Goal: Task Accomplishment & Management: Manage account settings

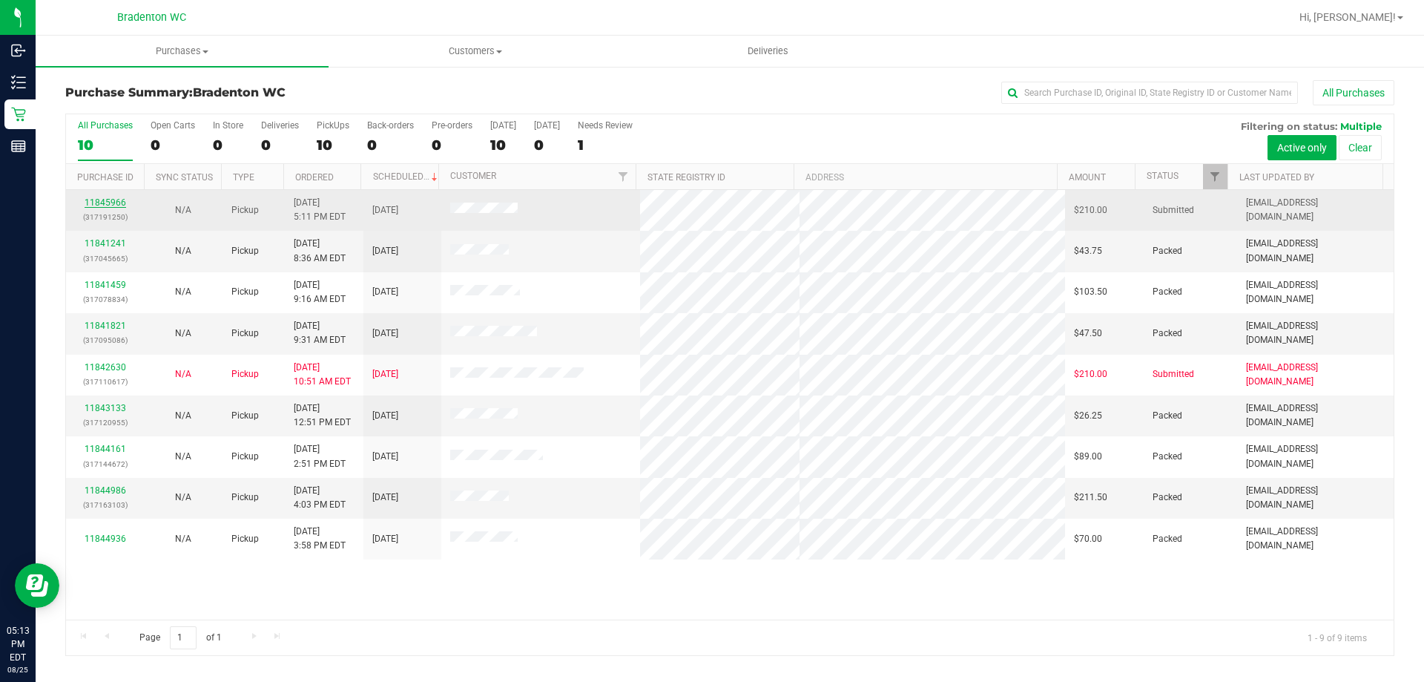
click at [119, 205] on link "11845966" at bounding box center [106, 202] width 42 height 10
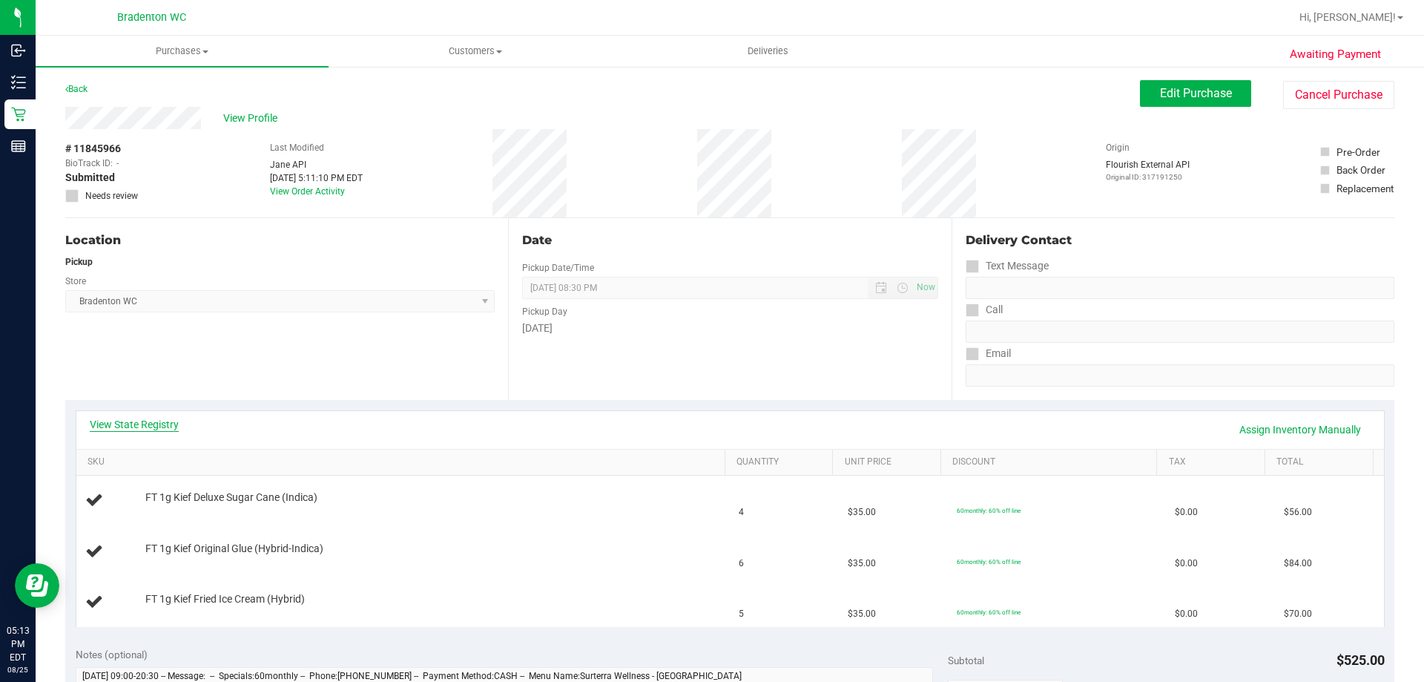
click at [139, 423] on link "View State Registry" at bounding box center [134, 424] width 89 height 15
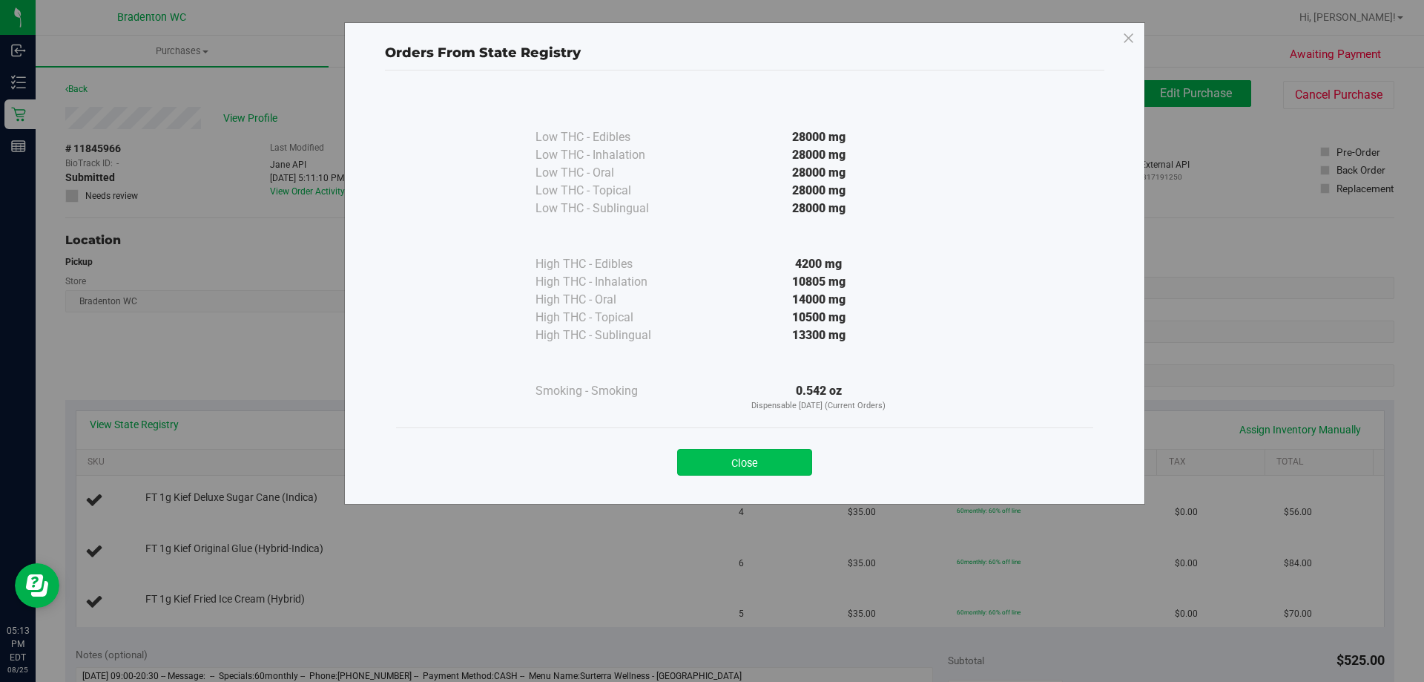
click at [770, 467] on button "Close" at bounding box center [744, 462] width 135 height 27
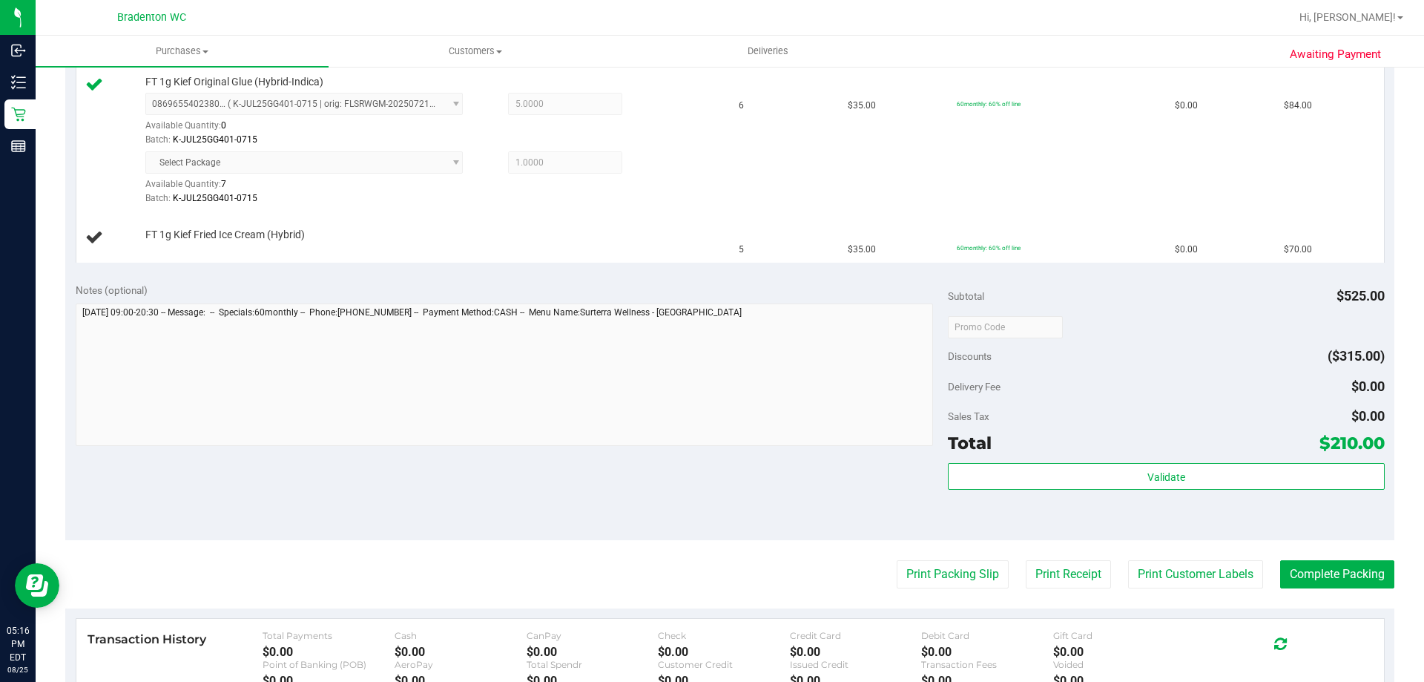
scroll to position [474, 0]
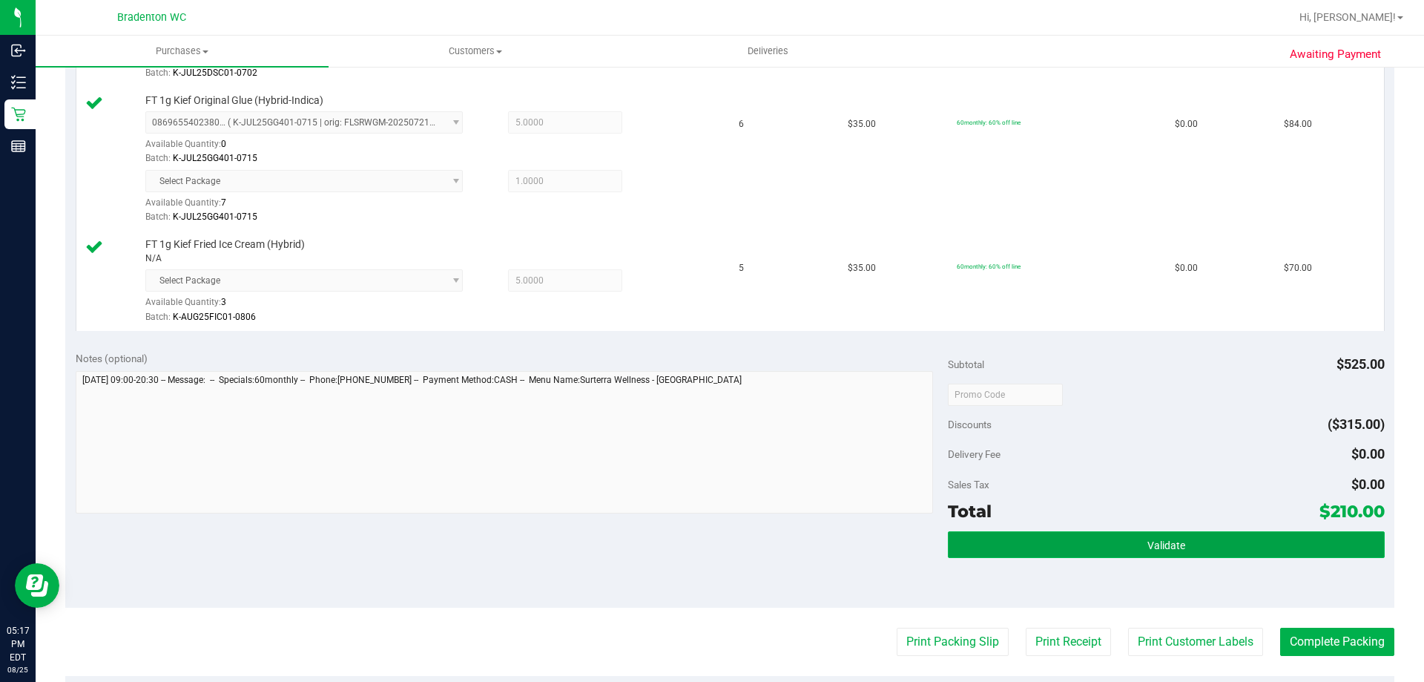
drag, startPoint x: 1223, startPoint y: 553, endPoint x: 1223, endPoint y: 544, distance: 8.9
click at [1223, 552] on button "Validate" at bounding box center [1166, 544] width 436 height 27
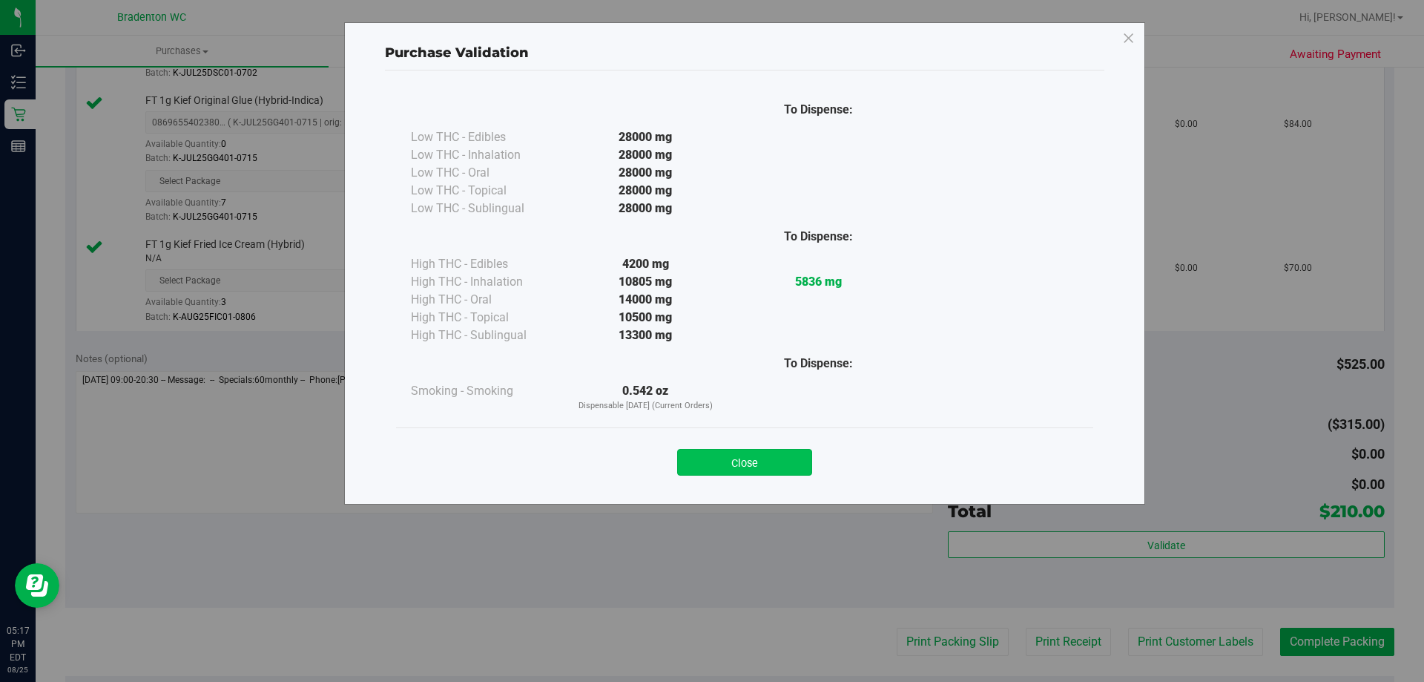
click at [728, 466] on button "Close" at bounding box center [744, 462] width 135 height 27
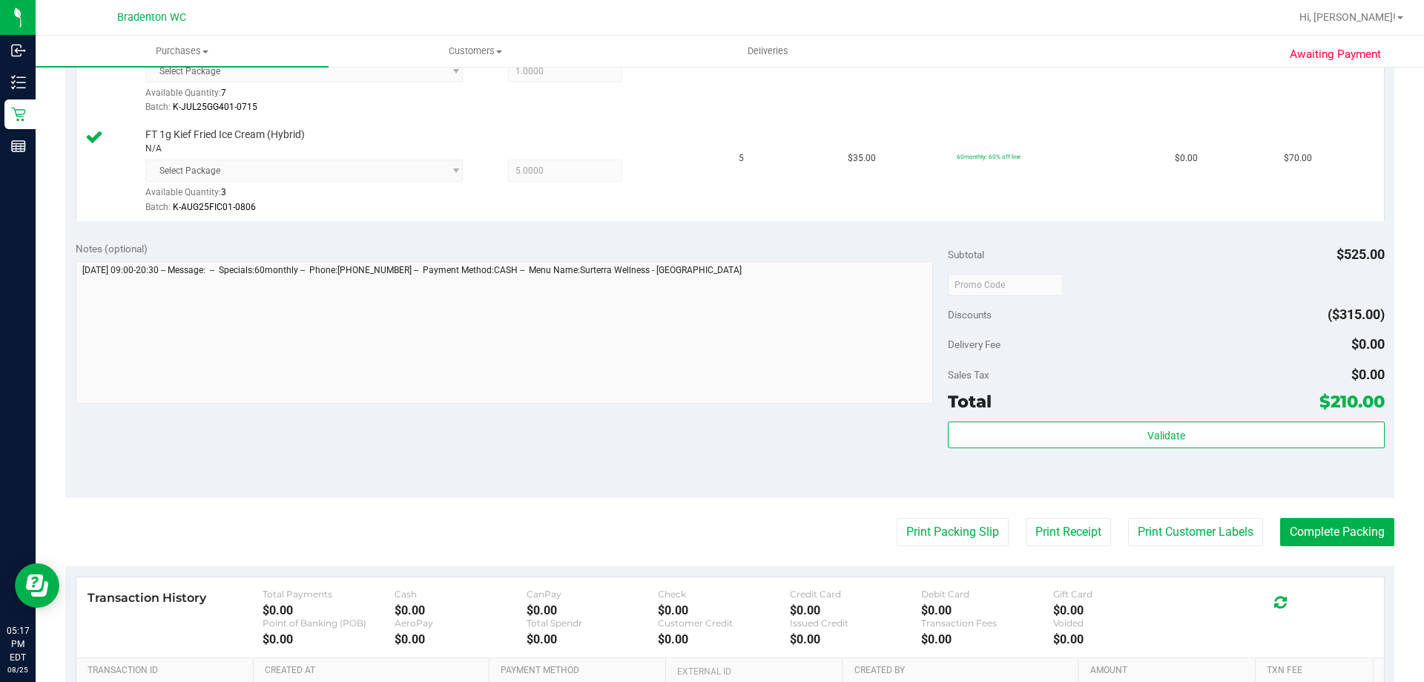
scroll to position [696, 0]
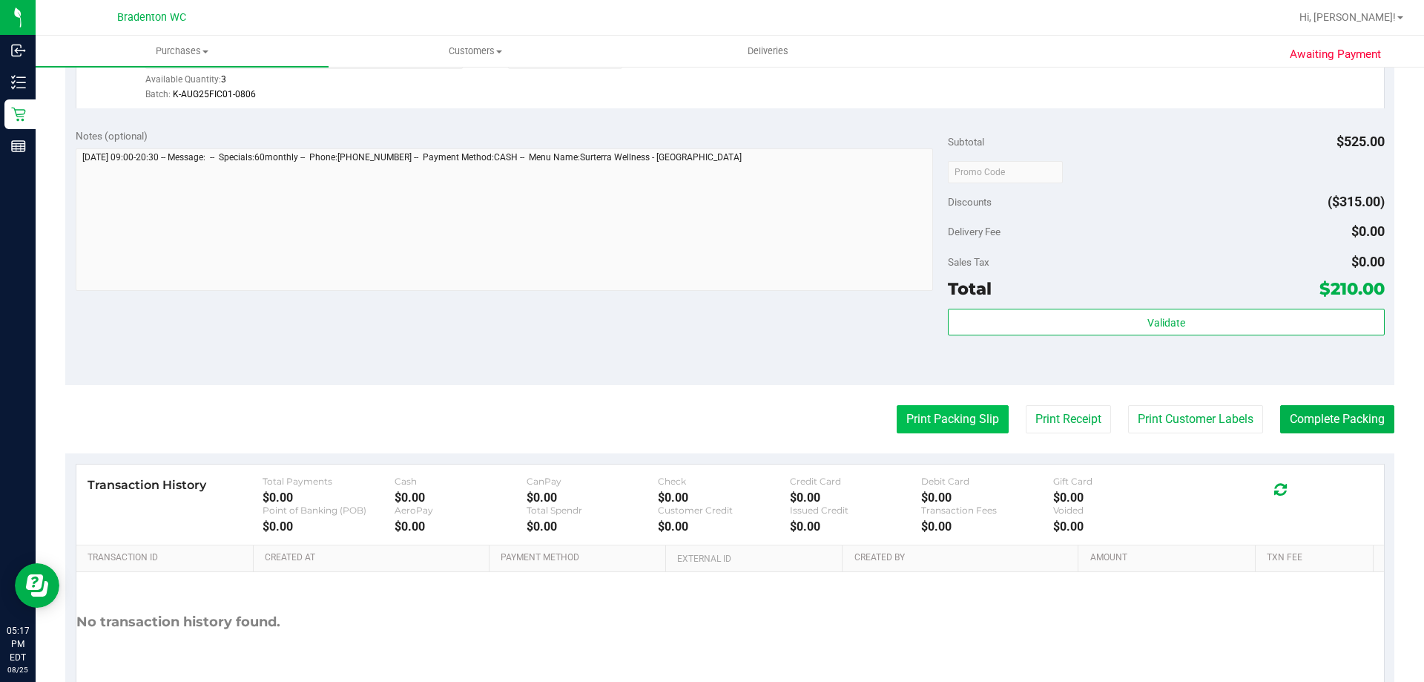
click at [937, 412] on button "Print Packing Slip" at bounding box center [953, 419] width 112 height 28
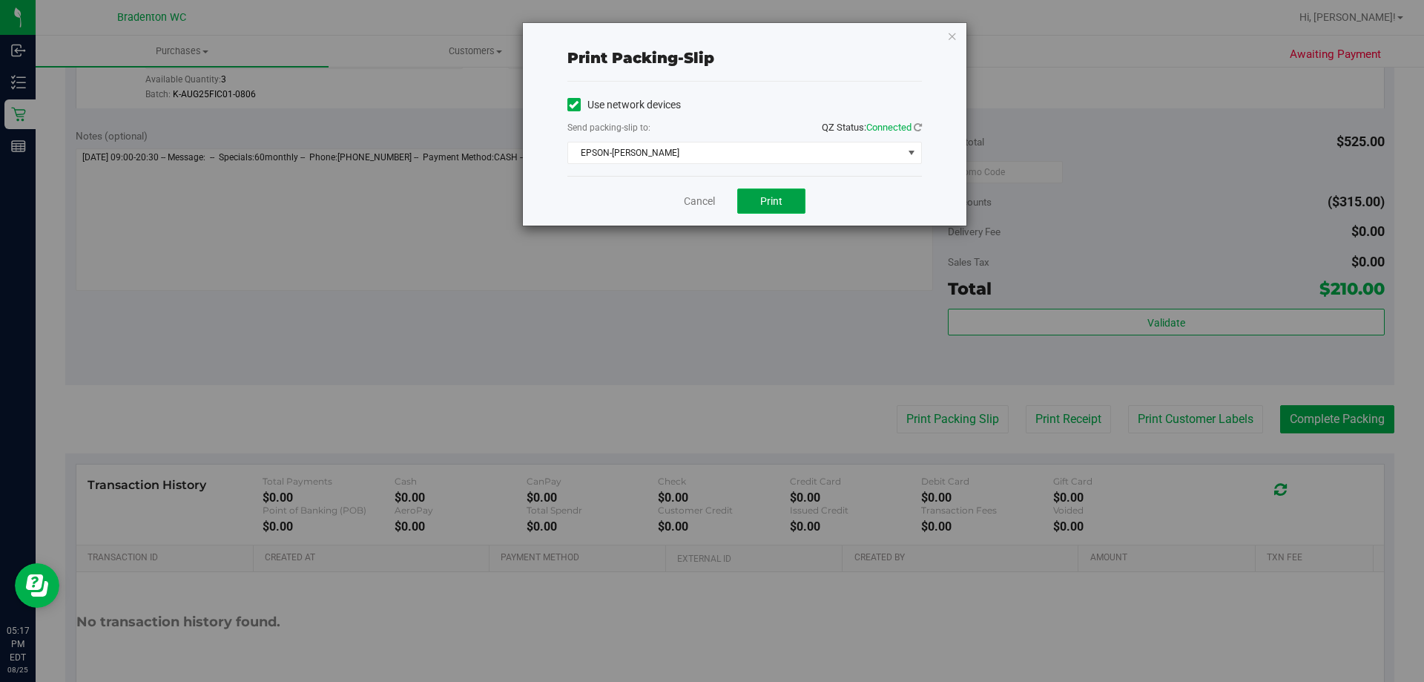
click at [767, 199] on span "Print" at bounding box center [771, 201] width 22 height 12
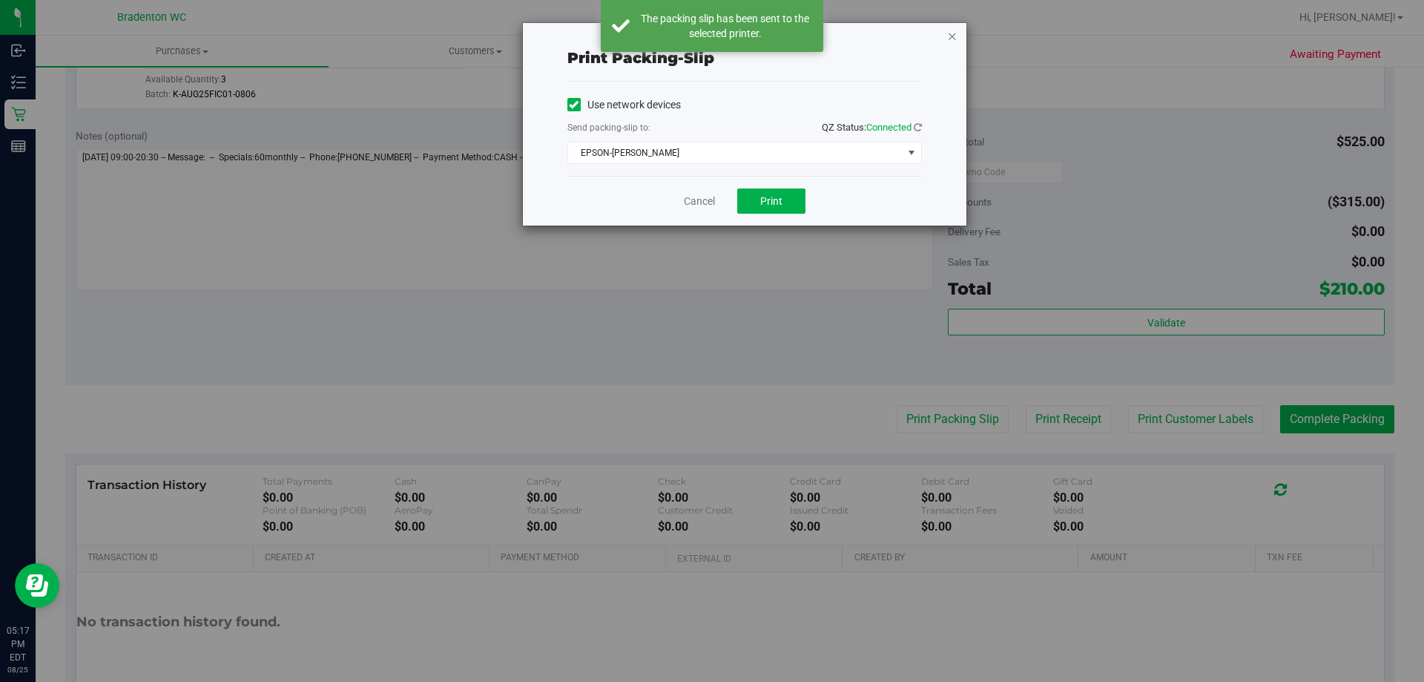
click at [952, 36] on icon "button" at bounding box center [952, 36] width 10 height 18
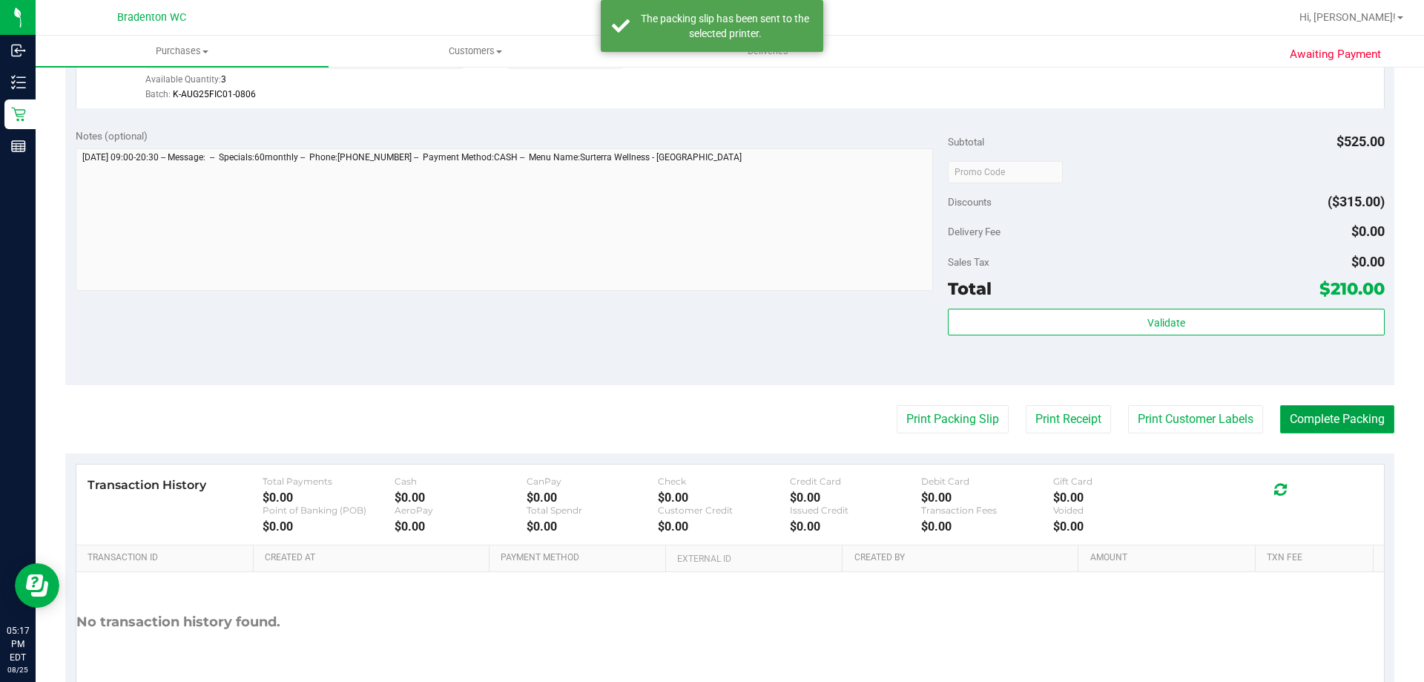
click at [1316, 423] on button "Complete Packing" at bounding box center [1337, 419] width 114 height 28
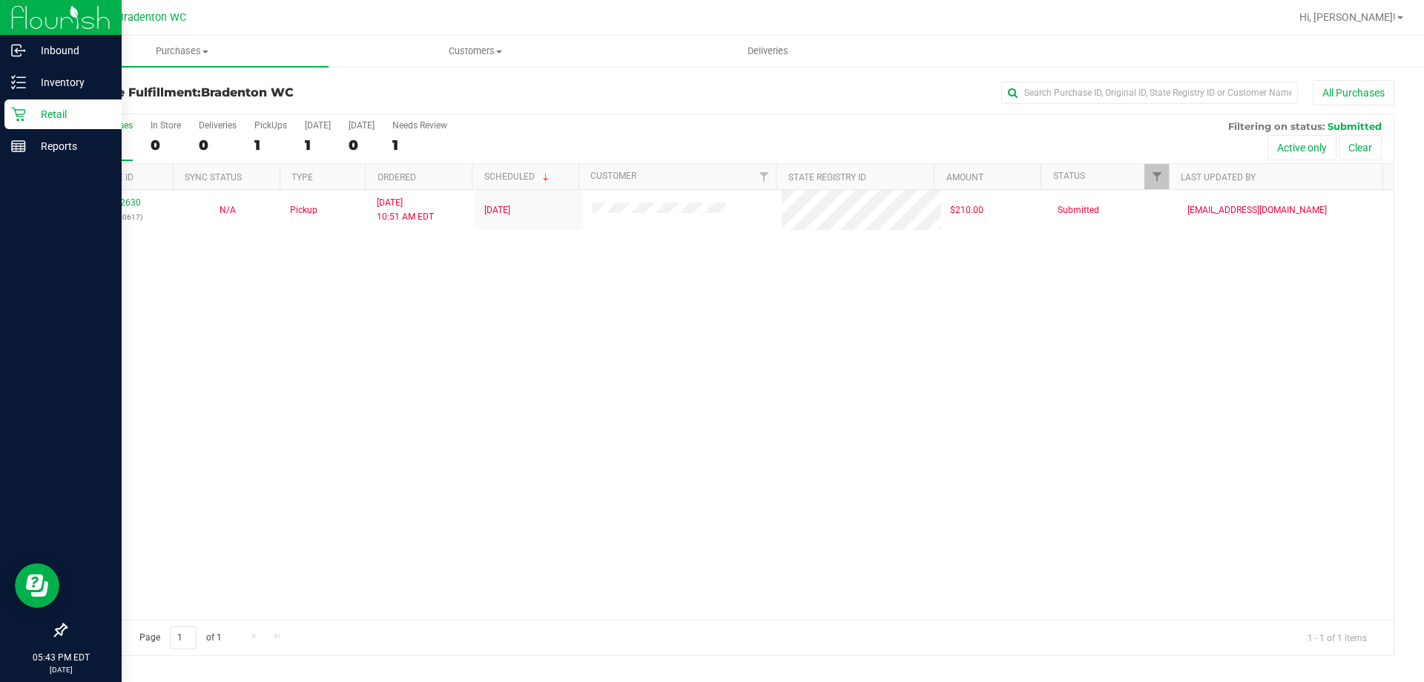
click at [19, 123] on div "Retail" at bounding box center [62, 114] width 117 height 30
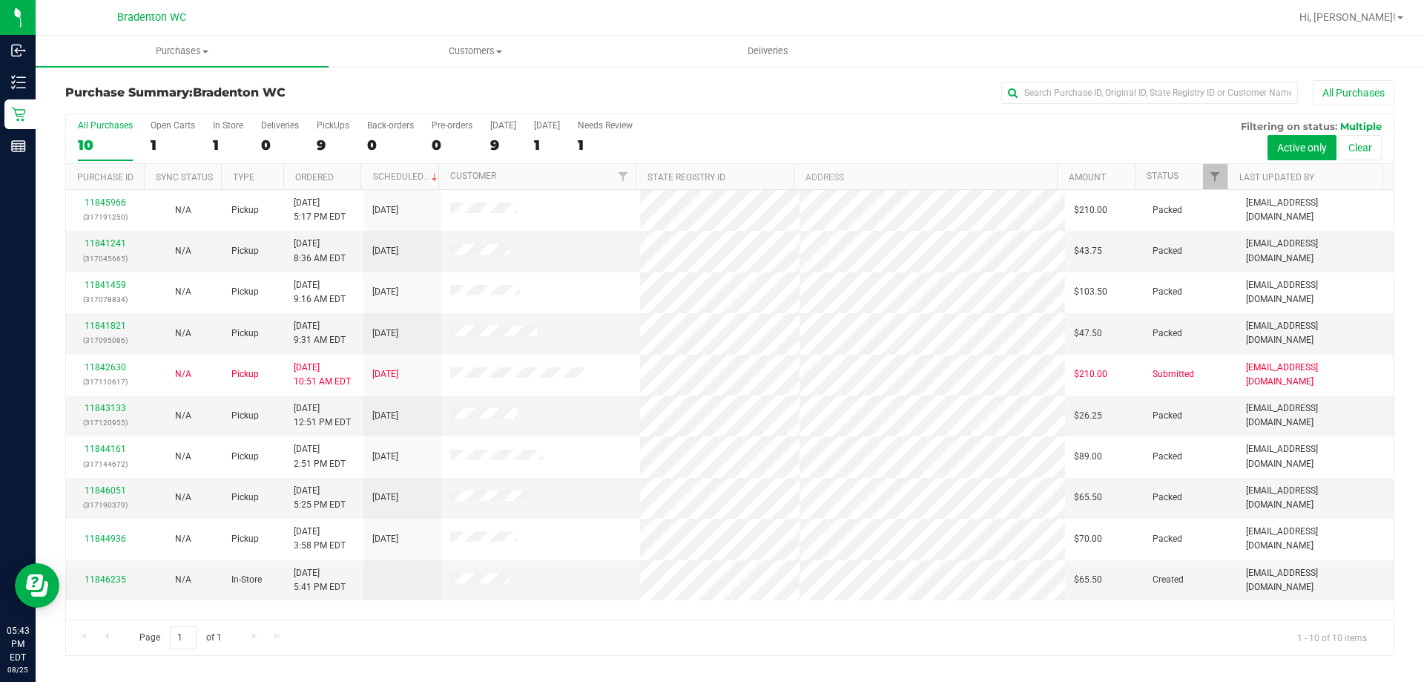
click at [386, 88] on h3 "Purchase Summary: Bradenton WC" at bounding box center [286, 92] width 443 height 13
